Goal: Register for event/course

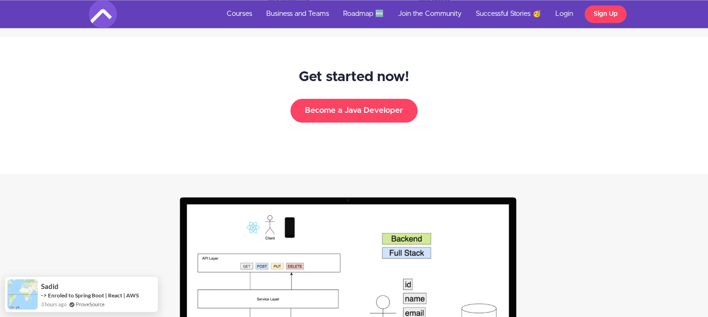
scroll to position [1514, 0]
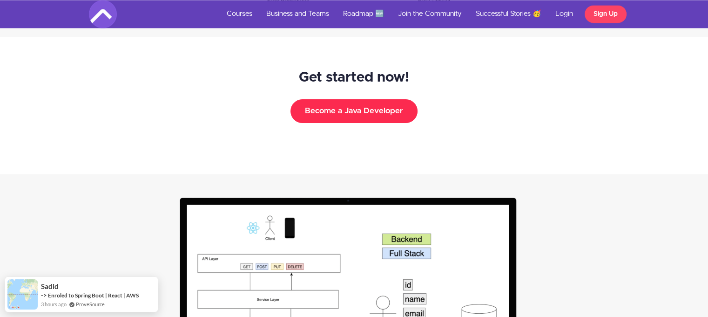
click at [356, 113] on button "Become a Java Developer" at bounding box center [354, 110] width 127 height 23
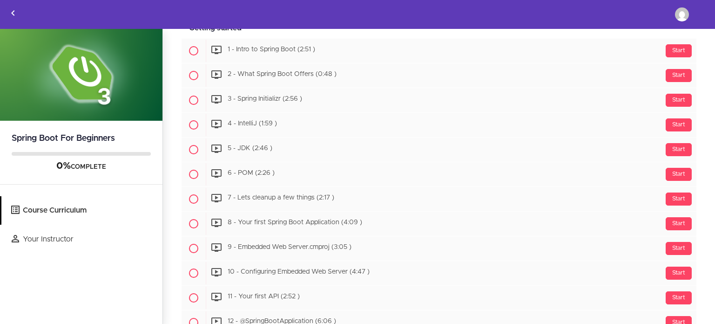
scroll to position [207, 0]
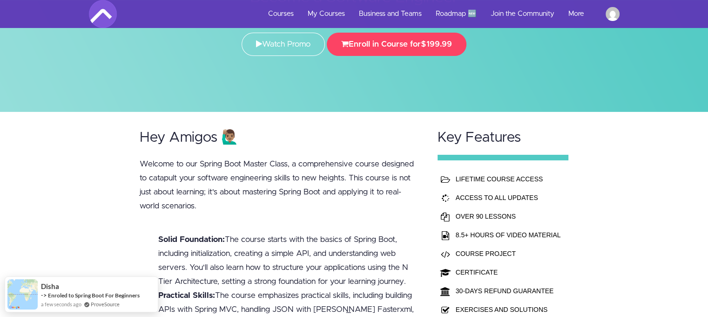
scroll to position [128, 0]
